Goal: Information Seeking & Learning: Learn about a topic

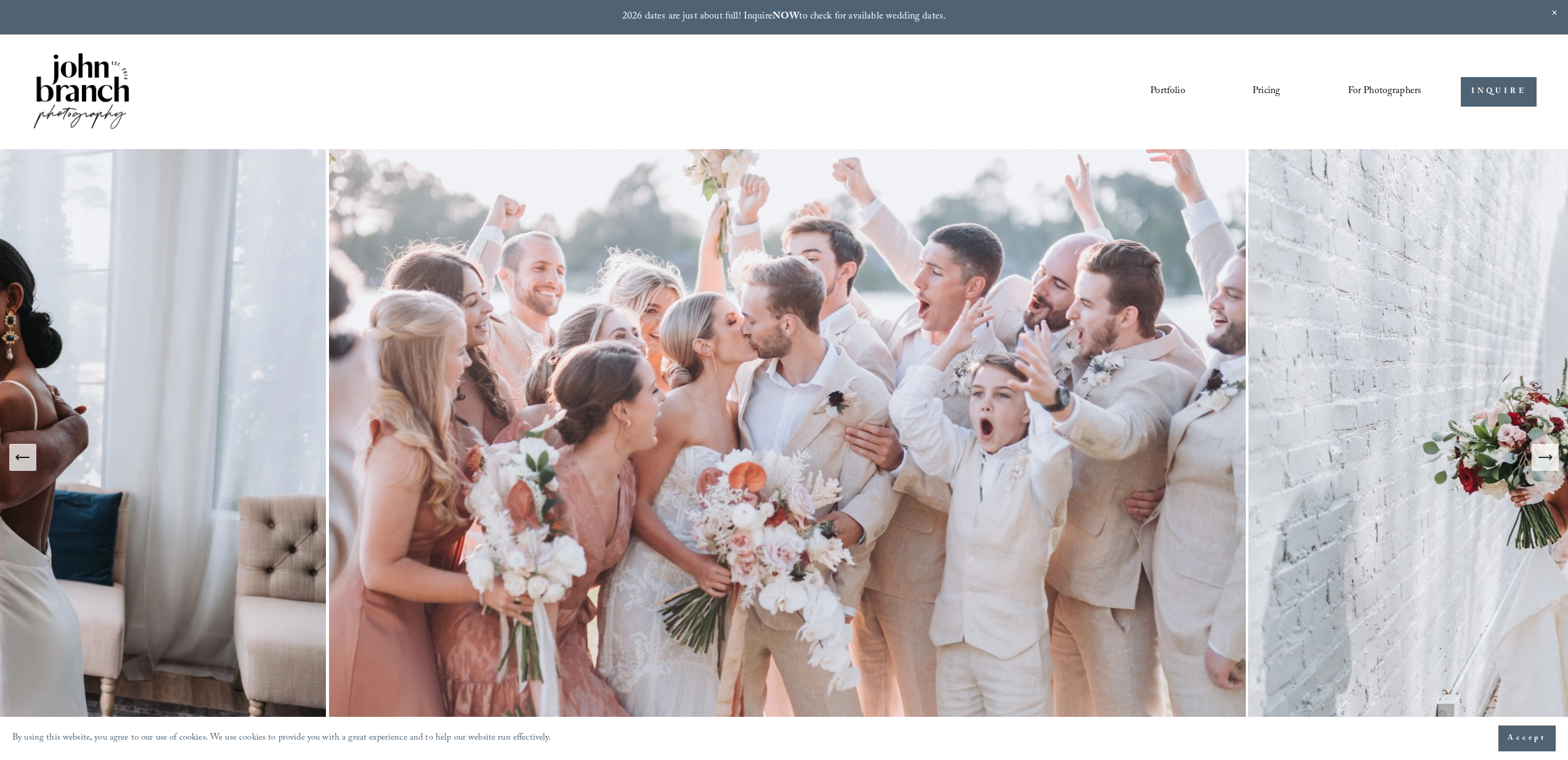
click at [1261, 90] on link "Pricing" at bounding box center [1266, 92] width 27 height 21
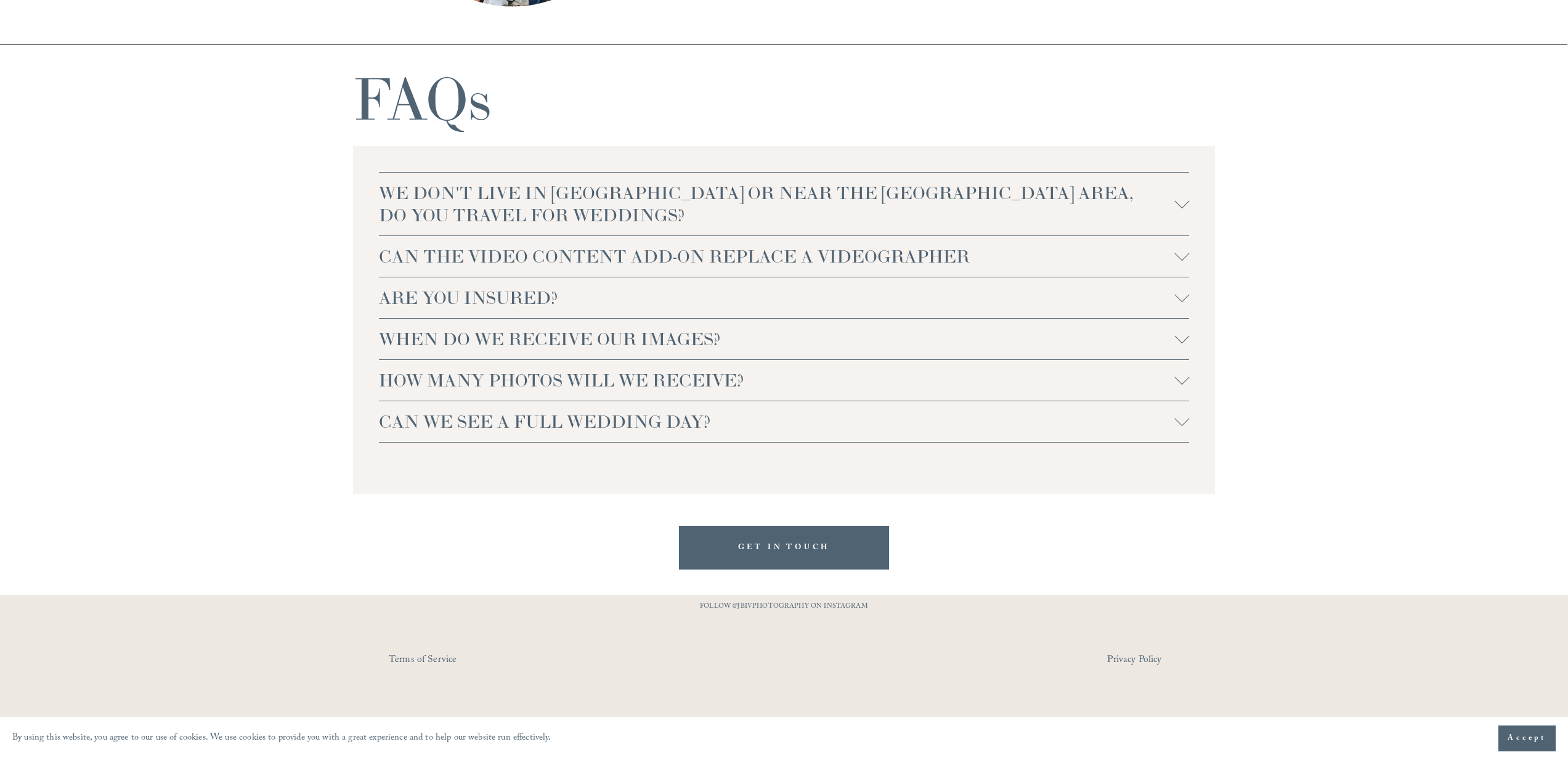
scroll to position [2903, 0]
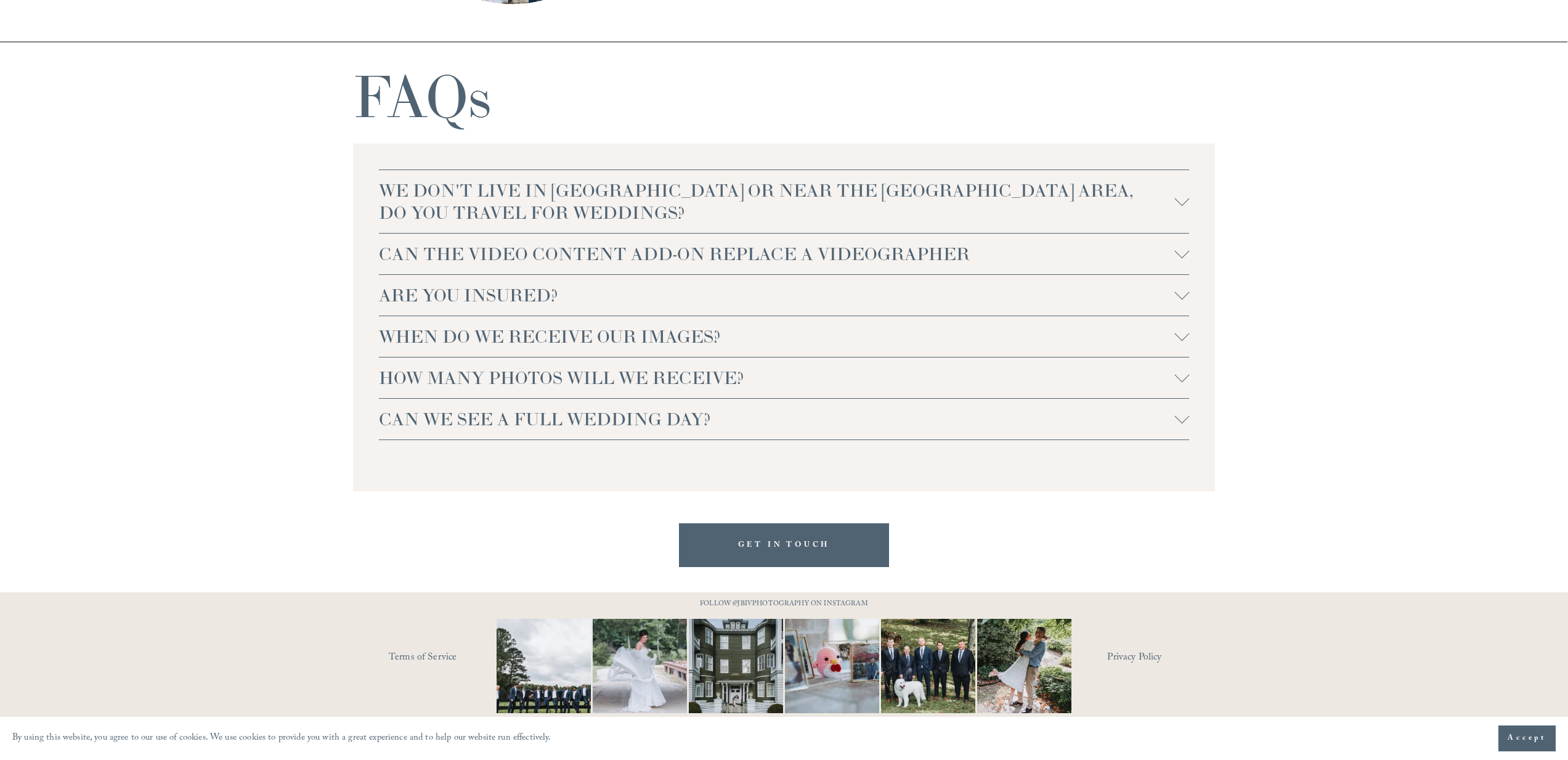
click at [838, 179] on span "WE DON'T LIVE IN NC OR NEAR THE RALEIGH AREA, DO YOU TRAVEL FOR WEDDINGS?" at bounding box center [776, 201] width 796 height 44
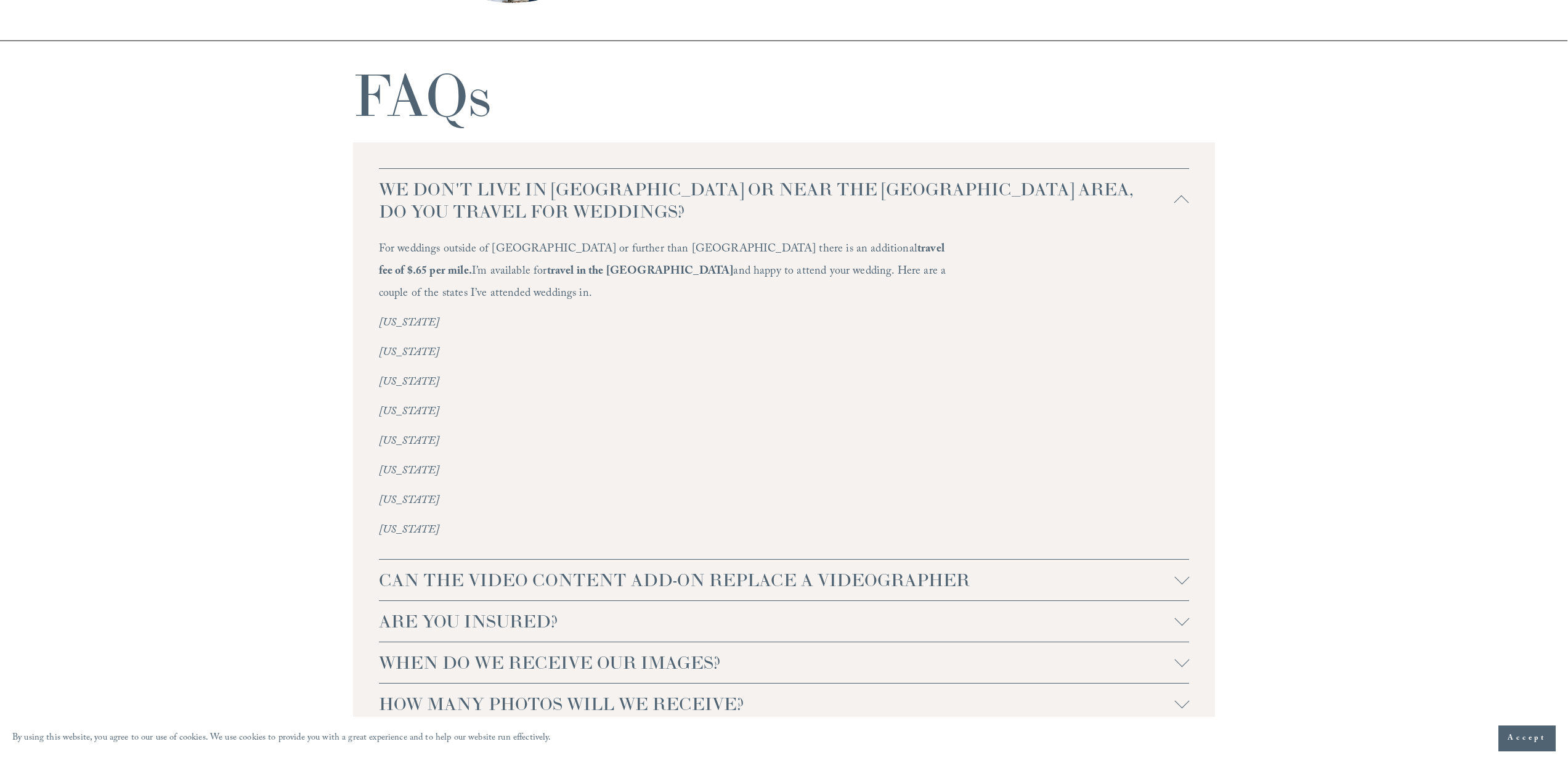
click at [567, 610] on span "ARE YOU INSURED?" at bounding box center [776, 621] width 796 height 22
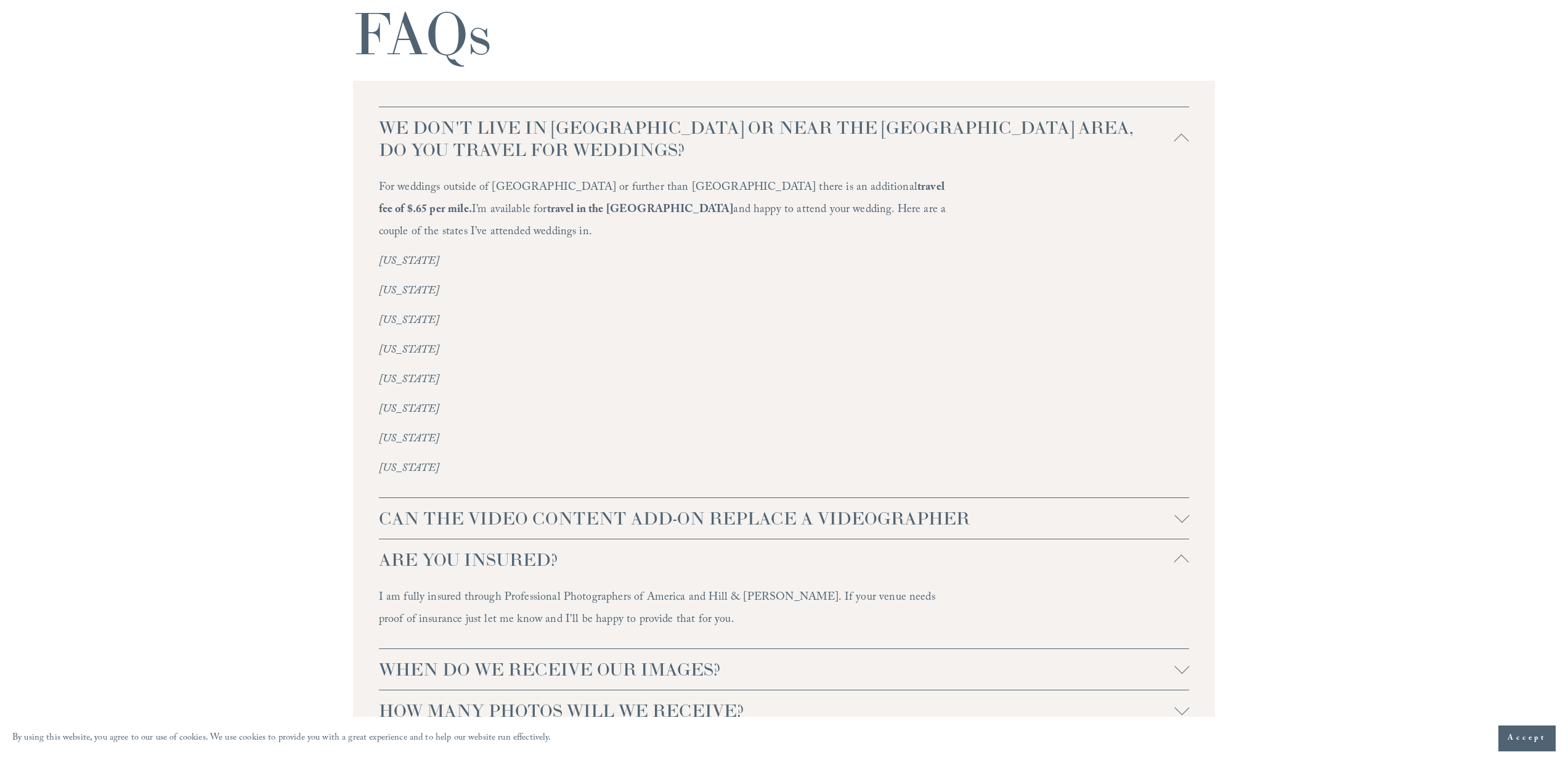
drag, startPoint x: 664, startPoint y: 597, endPoint x: 363, endPoint y: 559, distance: 303.4
click at [363, 559] on div "WE DON'T LIVE IN NC OR NEAR THE RALEIGH AREA, DO YOU TRAVEL FOR WEDDINGS? For w…" at bounding box center [784, 440] width 862 height 718
copy li "I am fully insured through Professional Photographers of America and Hill & Ush…"
click at [1130, 539] on button "ARE YOU INSURED?" at bounding box center [784, 560] width 811 height 41
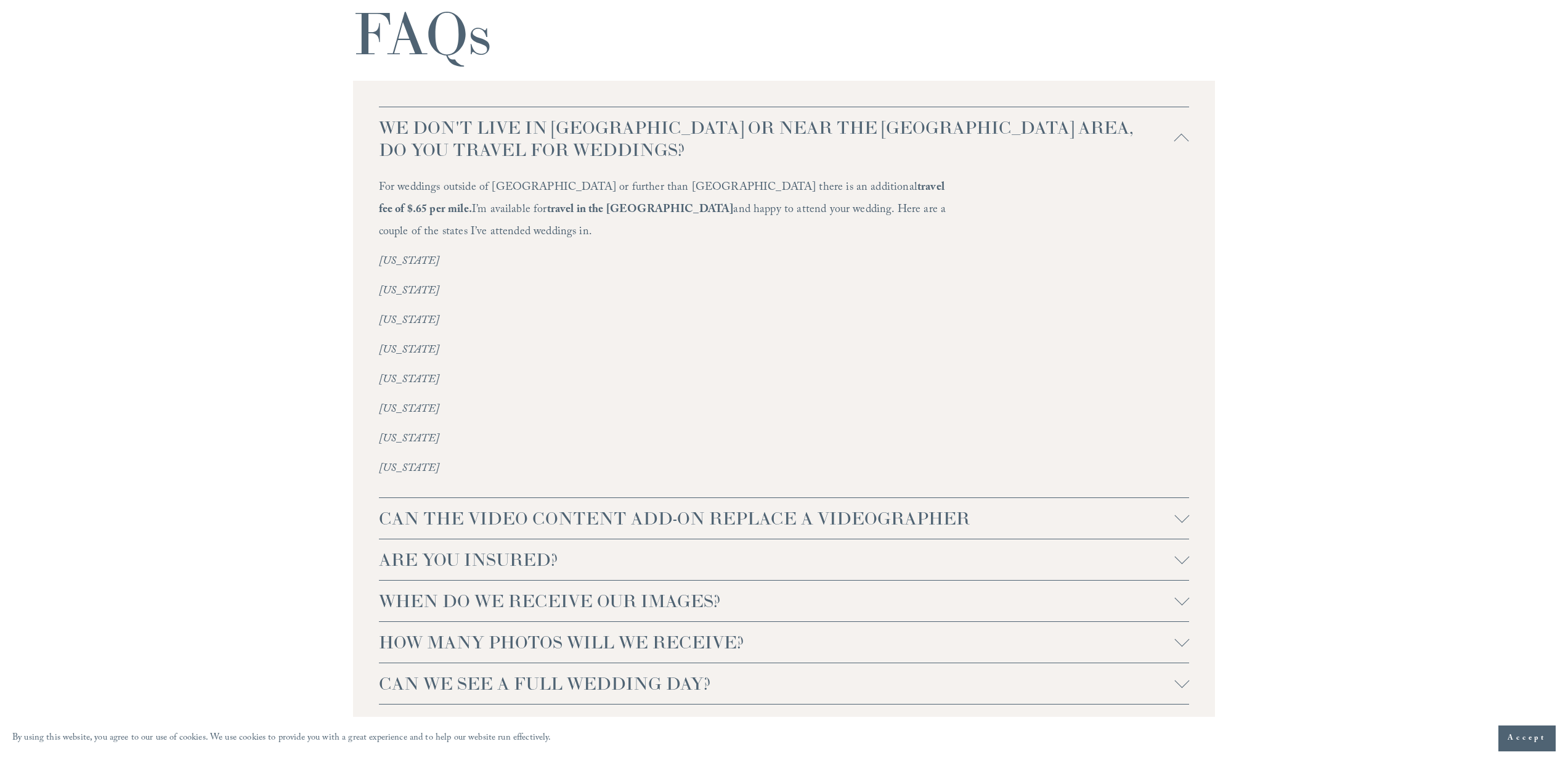
click at [1123, 513] on button "CAN THE VIDEO CONTENT ADD-ON REPLACE A VIDEOGRAPHER" at bounding box center [784, 519] width 811 height 41
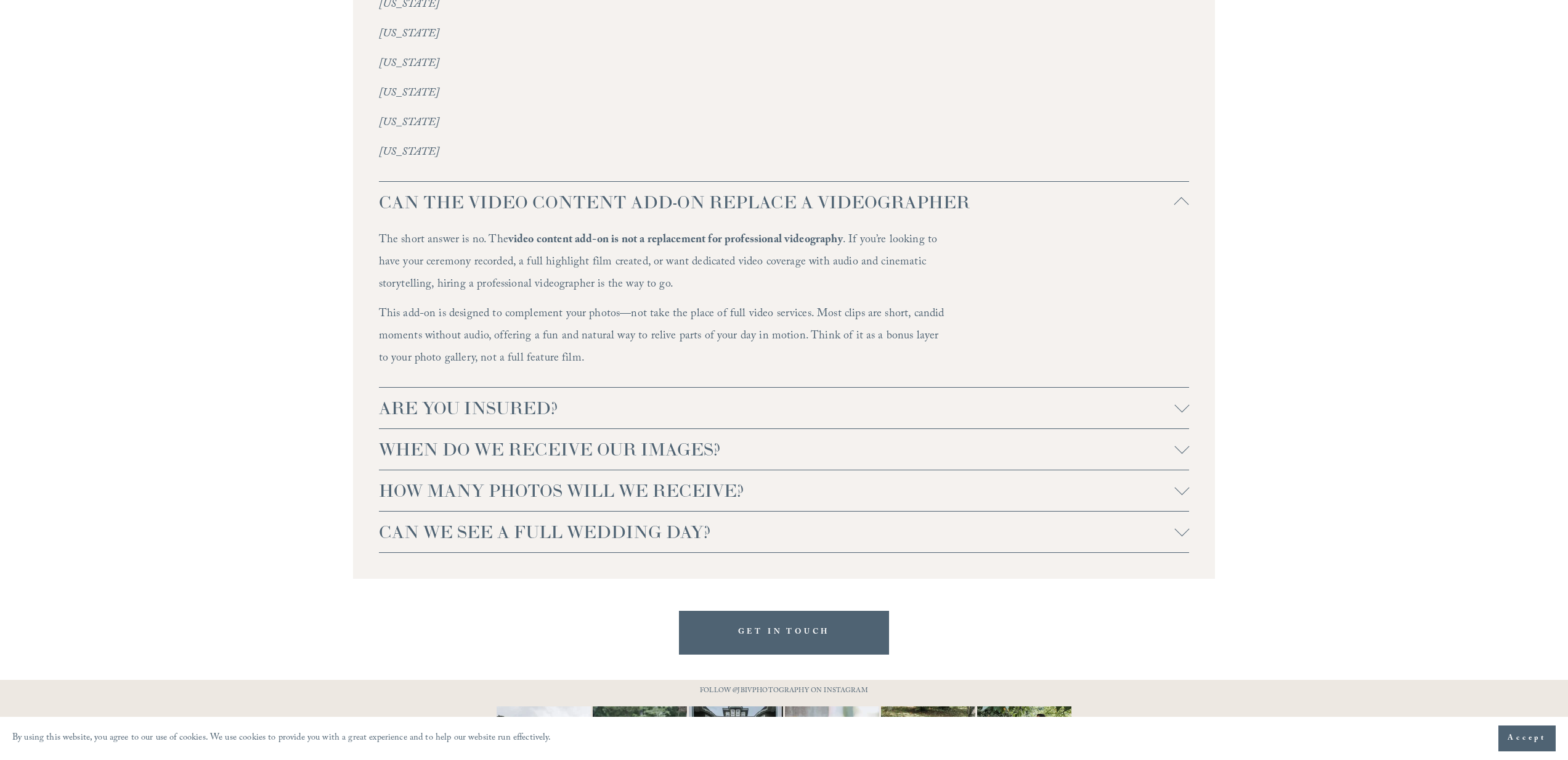
scroll to position [3348, 0]
